Goal: Navigation & Orientation: Find specific page/section

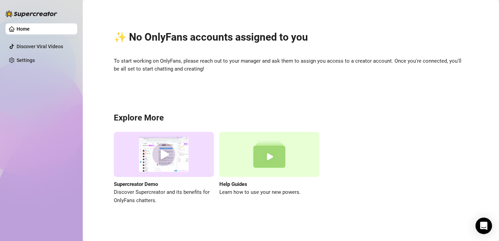
scroll to position [1, 0]
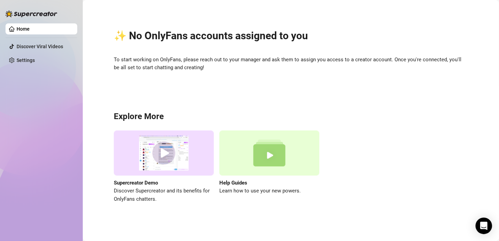
click at [223, 84] on div "✨ No OnlyFans accounts assigned to you To start working on OnlyFans, please rea…" at bounding box center [291, 111] width 402 height 217
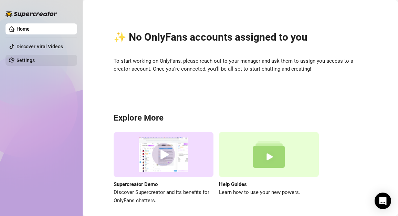
click at [24, 63] on link "Settings" at bounding box center [26, 61] width 18 height 6
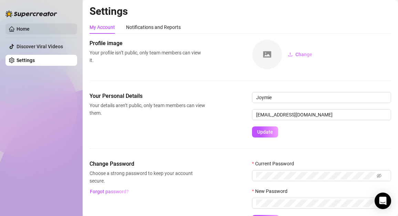
click at [29, 32] on link "Home" at bounding box center [23, 29] width 13 height 6
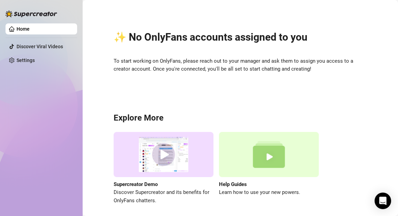
scroll to position [26, 0]
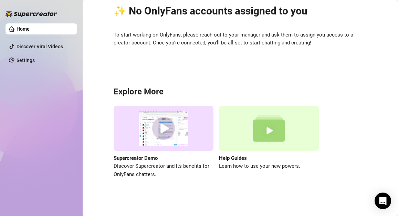
click at [17, 44] on link "Discover Viral Videos" at bounding box center [40, 47] width 47 height 6
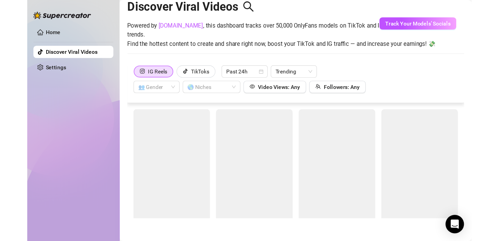
scroll to position [15, 0]
